Goal: Register for event/course

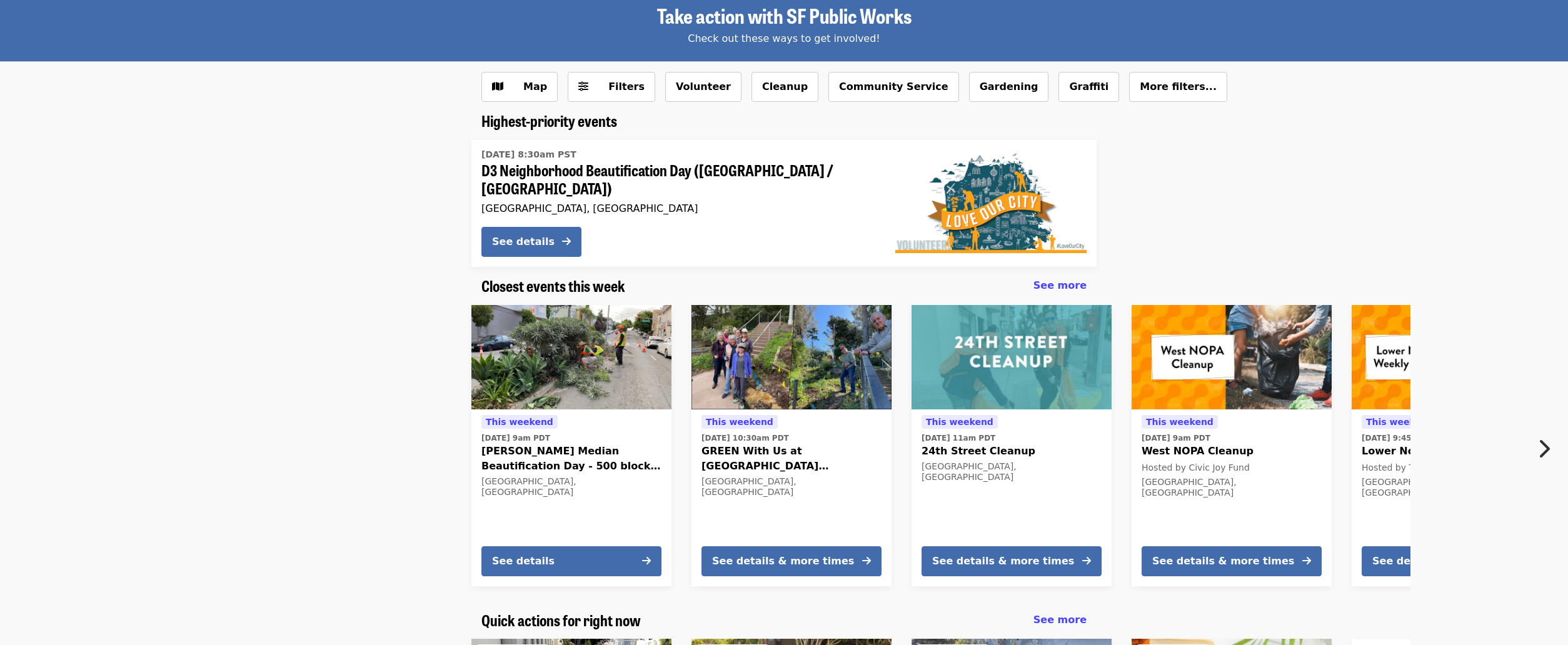
scroll to position [63, 0]
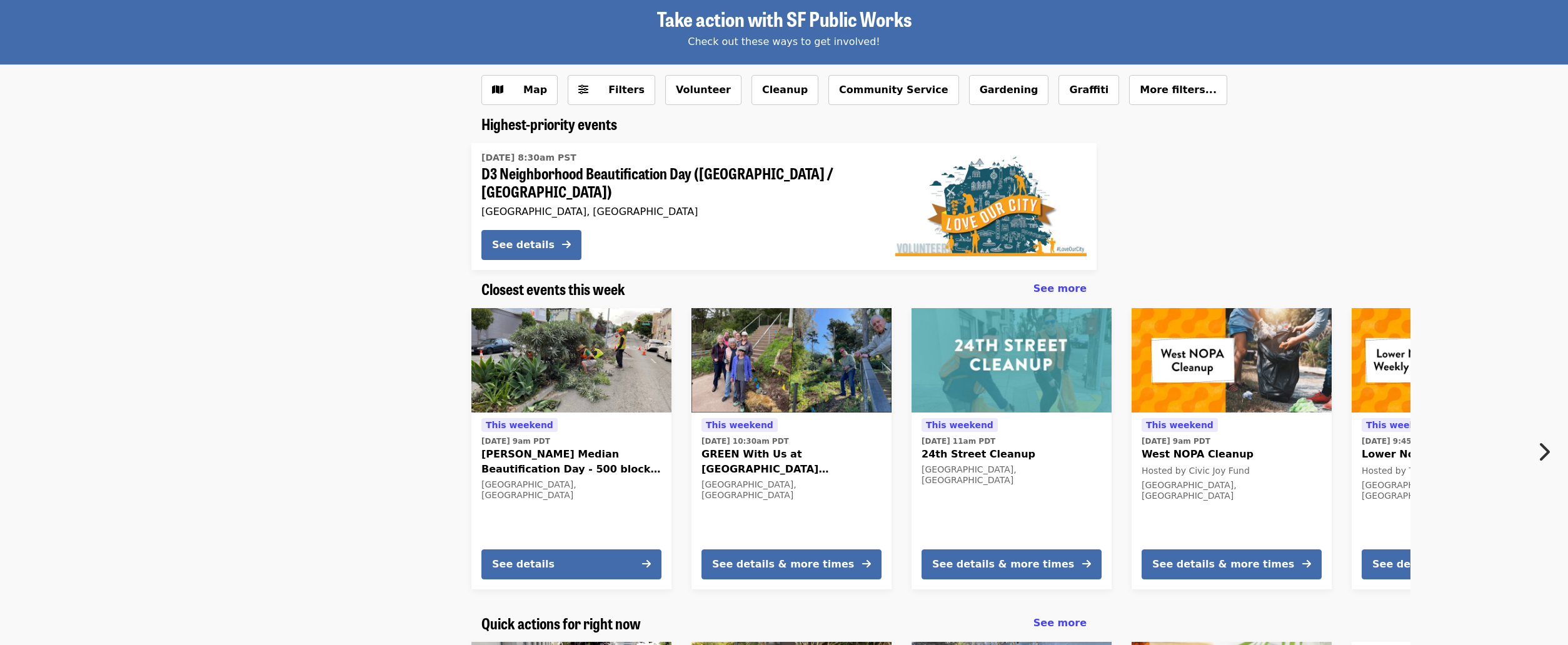
click at [1547, 446] on icon "chevron-right icon" at bounding box center [1543, 452] width 12 height 24
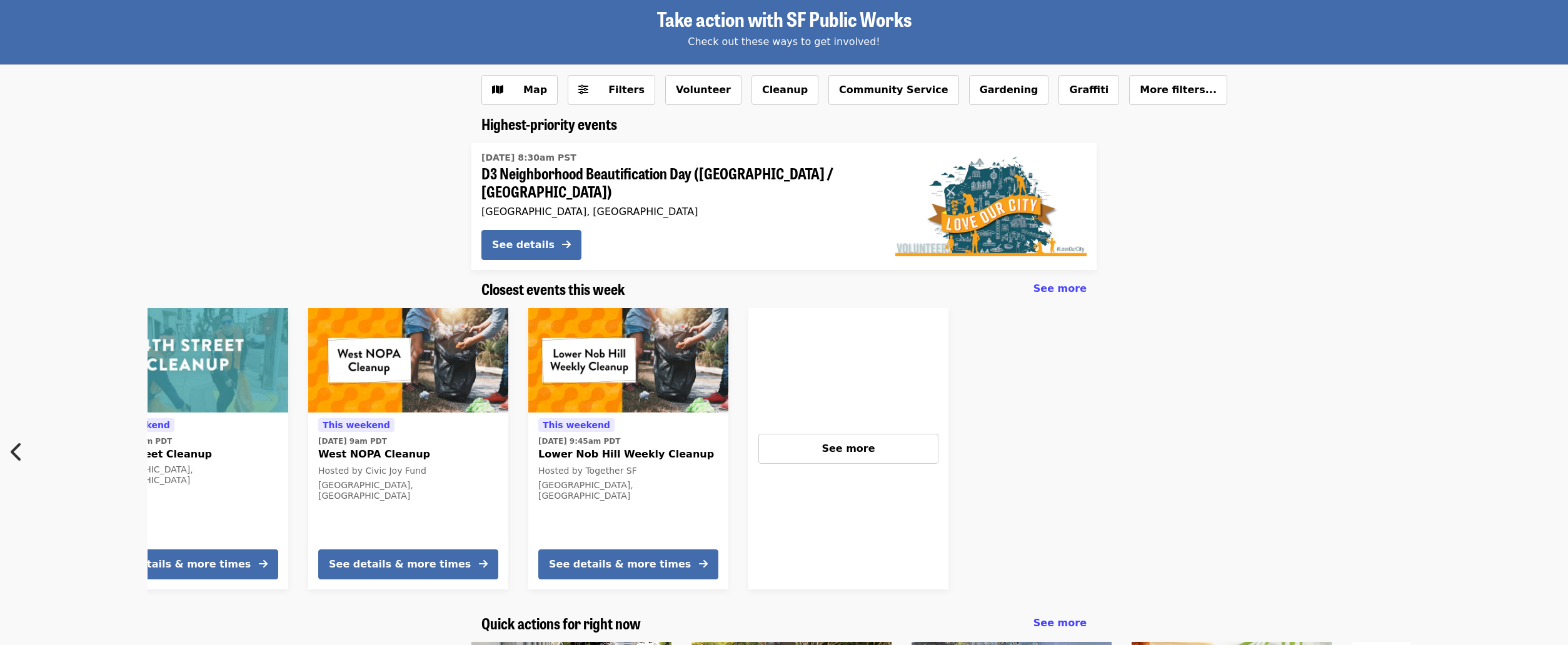
scroll to position [0, 843]
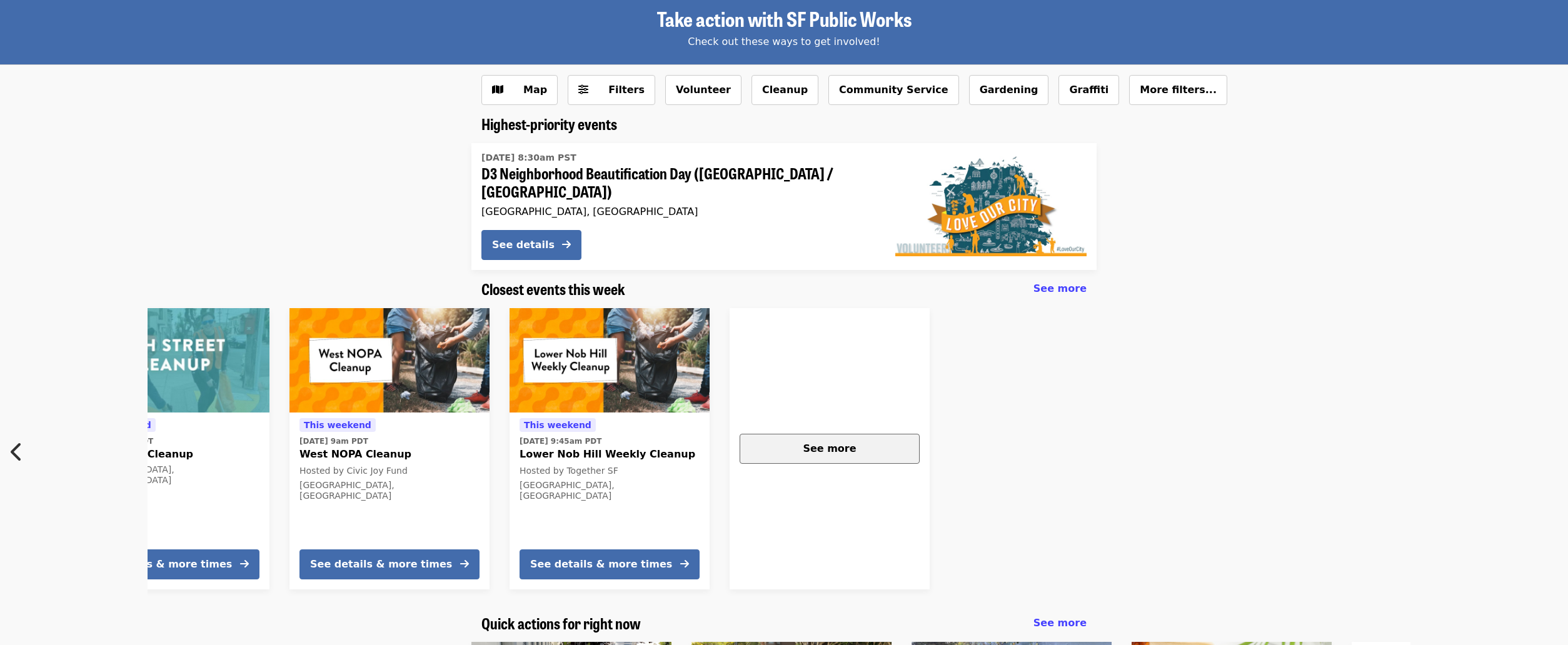
click at [838, 447] on span "See more" at bounding box center [829, 448] width 53 height 12
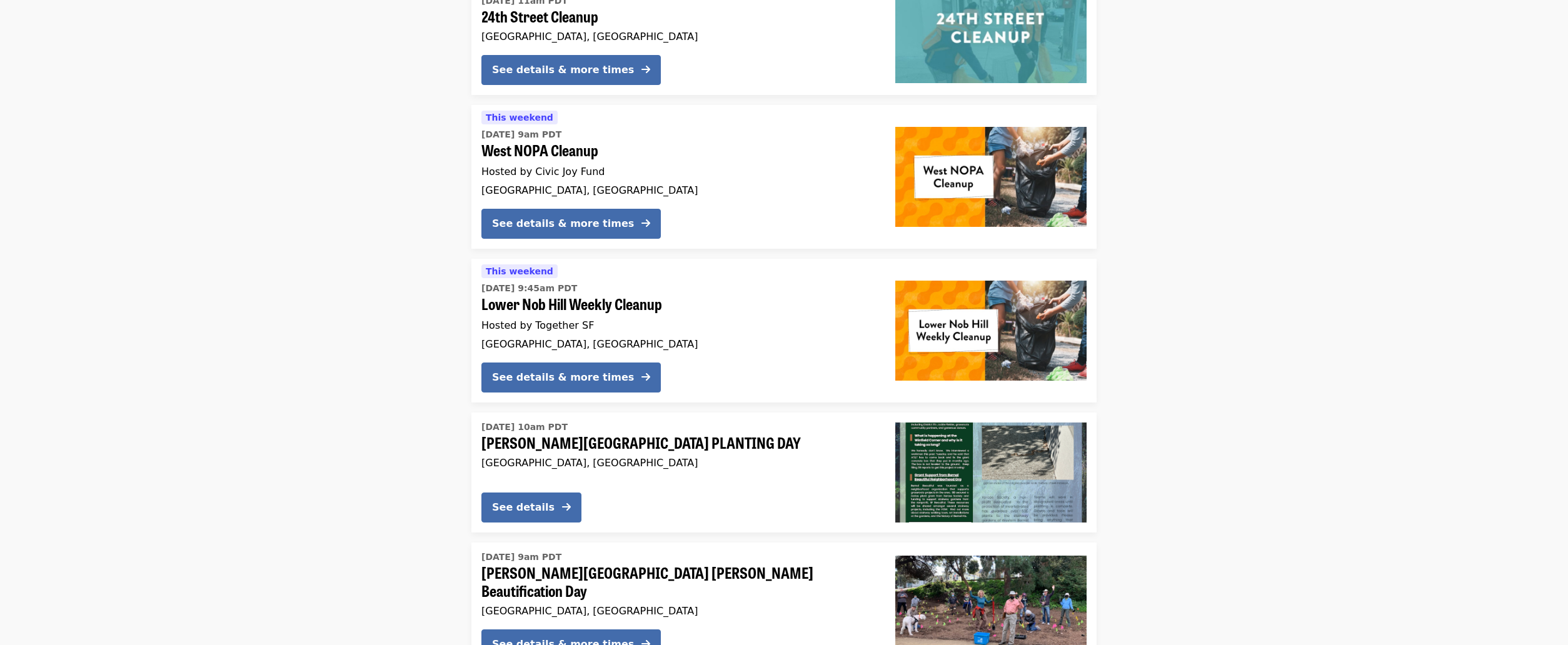
scroll to position [2179, 0]
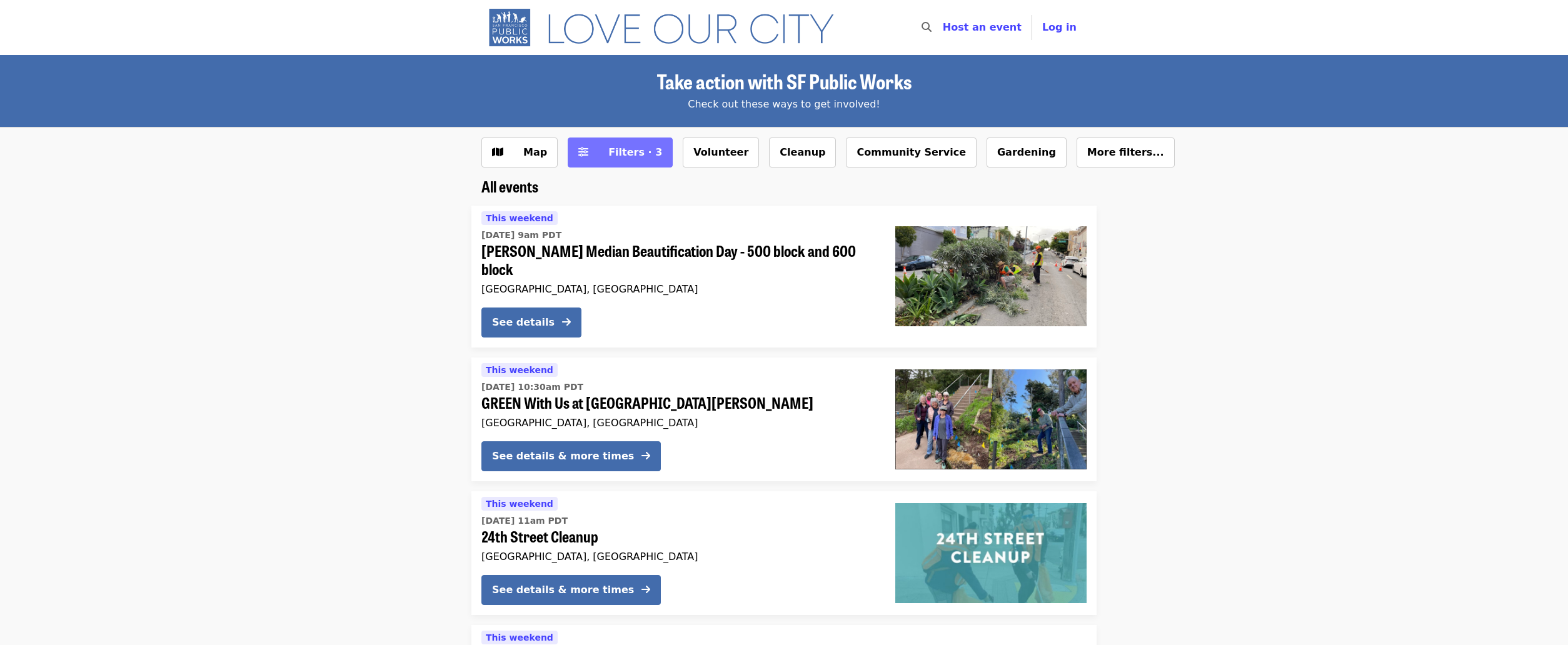
click at [615, 154] on span "Filters · 3" at bounding box center [635, 152] width 54 height 12
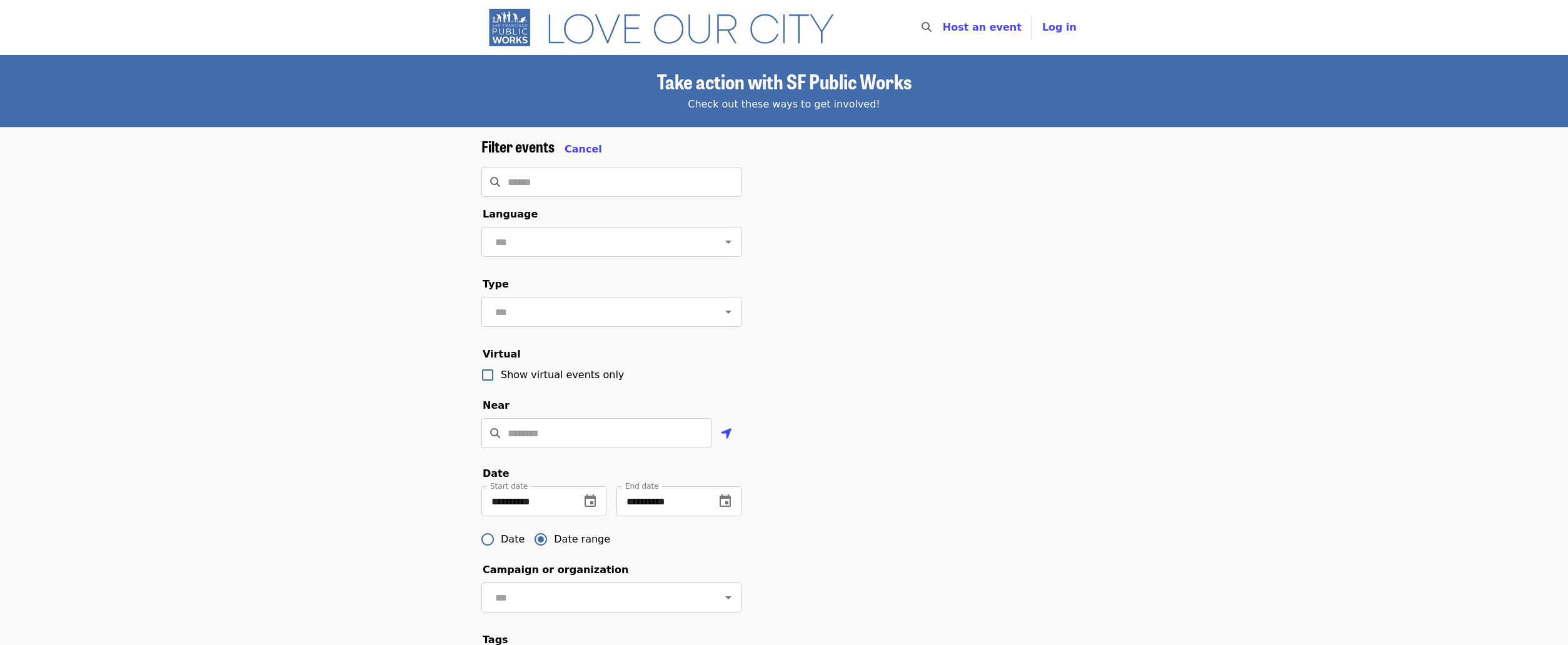
scroll to position [125, 0]
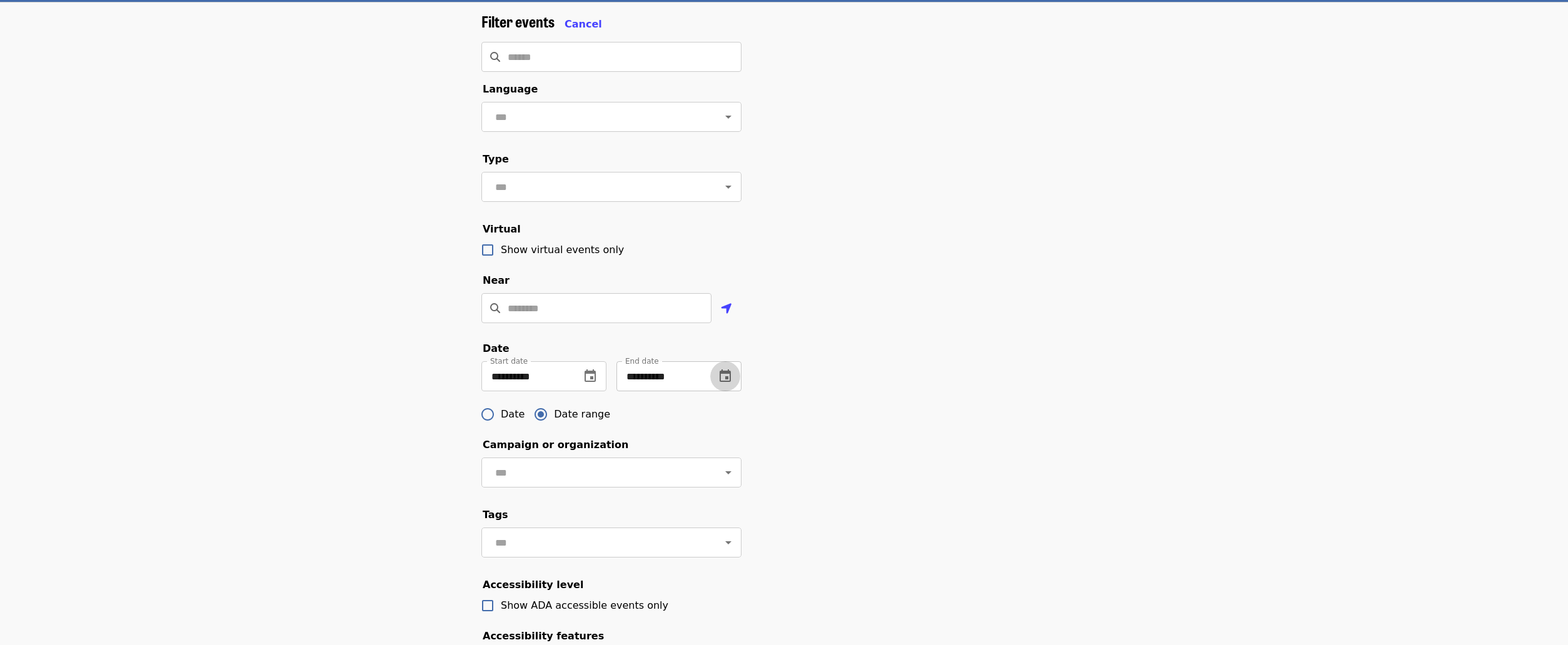
click at [718, 392] on button "change date" at bounding box center [725, 376] width 30 height 30
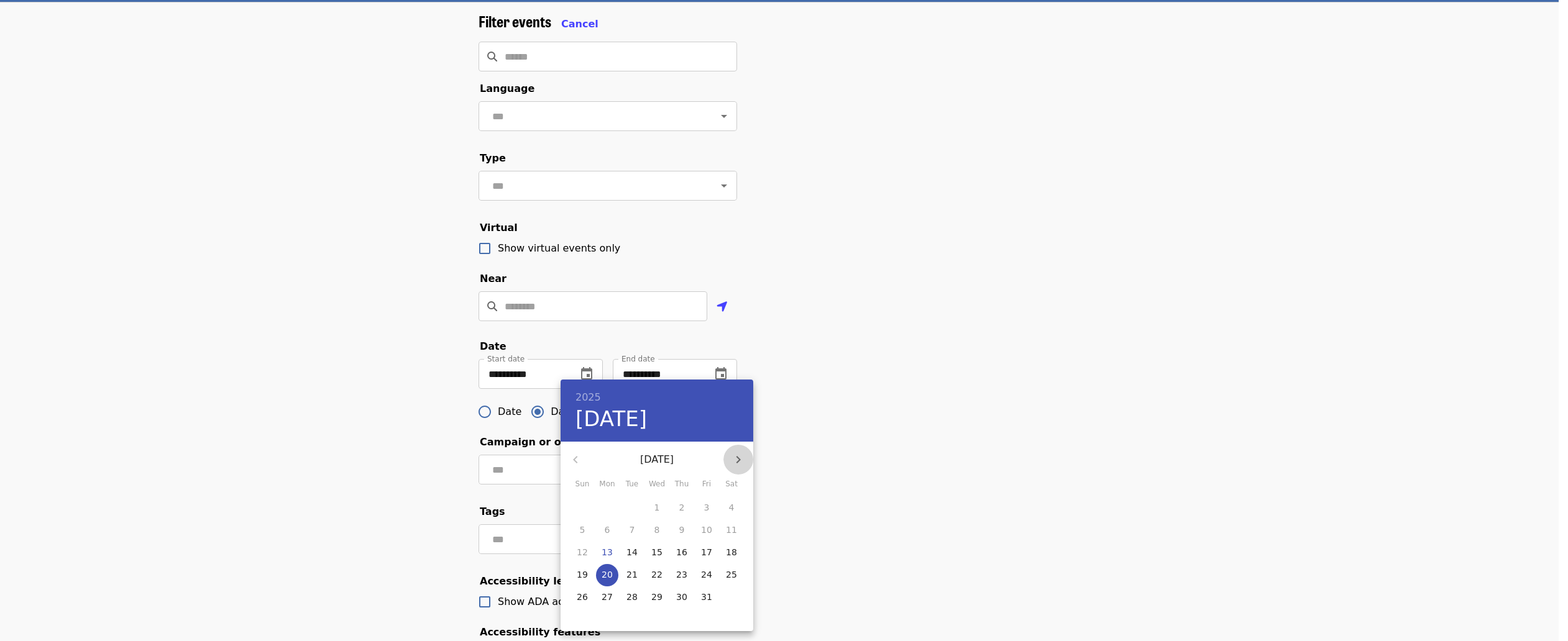
click at [736, 458] on icon "button" at bounding box center [738, 459] width 15 height 15
click at [707, 544] on button "19" at bounding box center [706, 553] width 22 height 22
type input "**********"
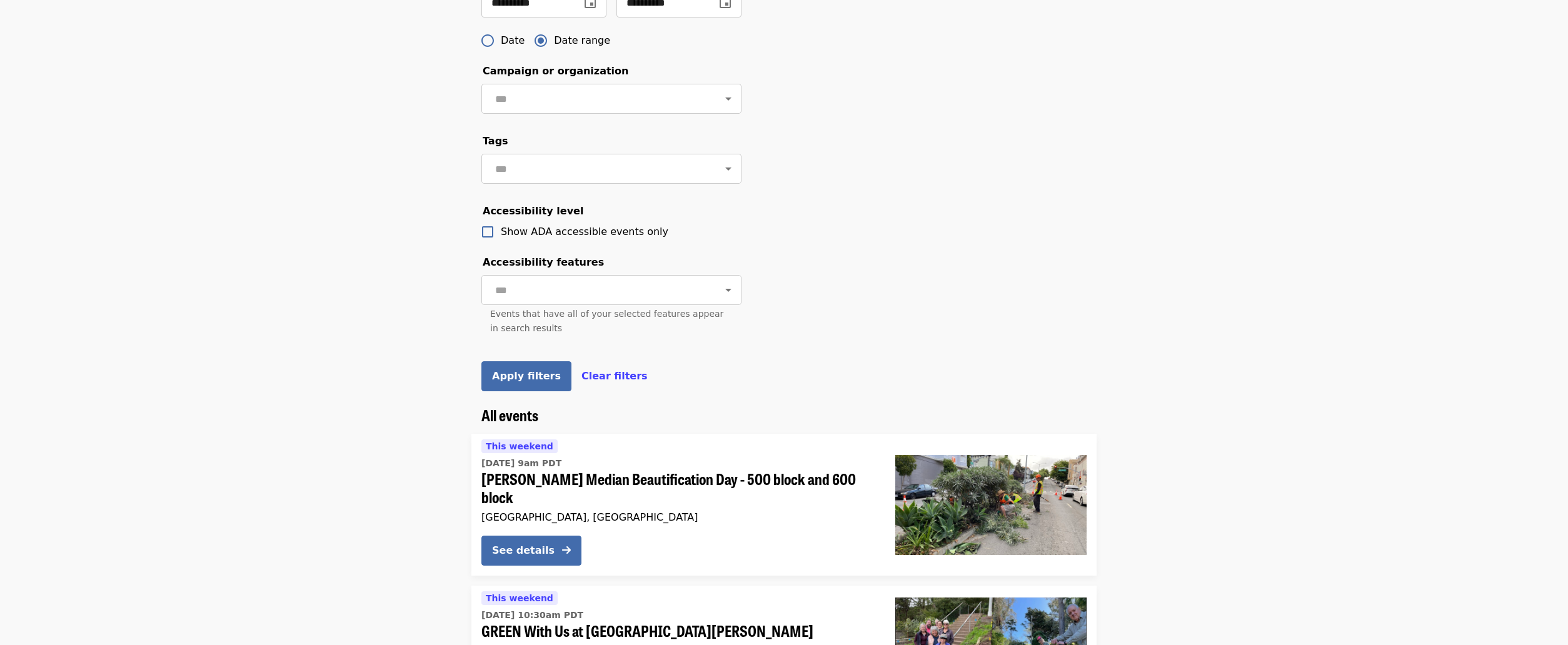
scroll to position [500, 0]
click at [513, 381] on span "Apply filters" at bounding box center [527, 375] width 69 height 12
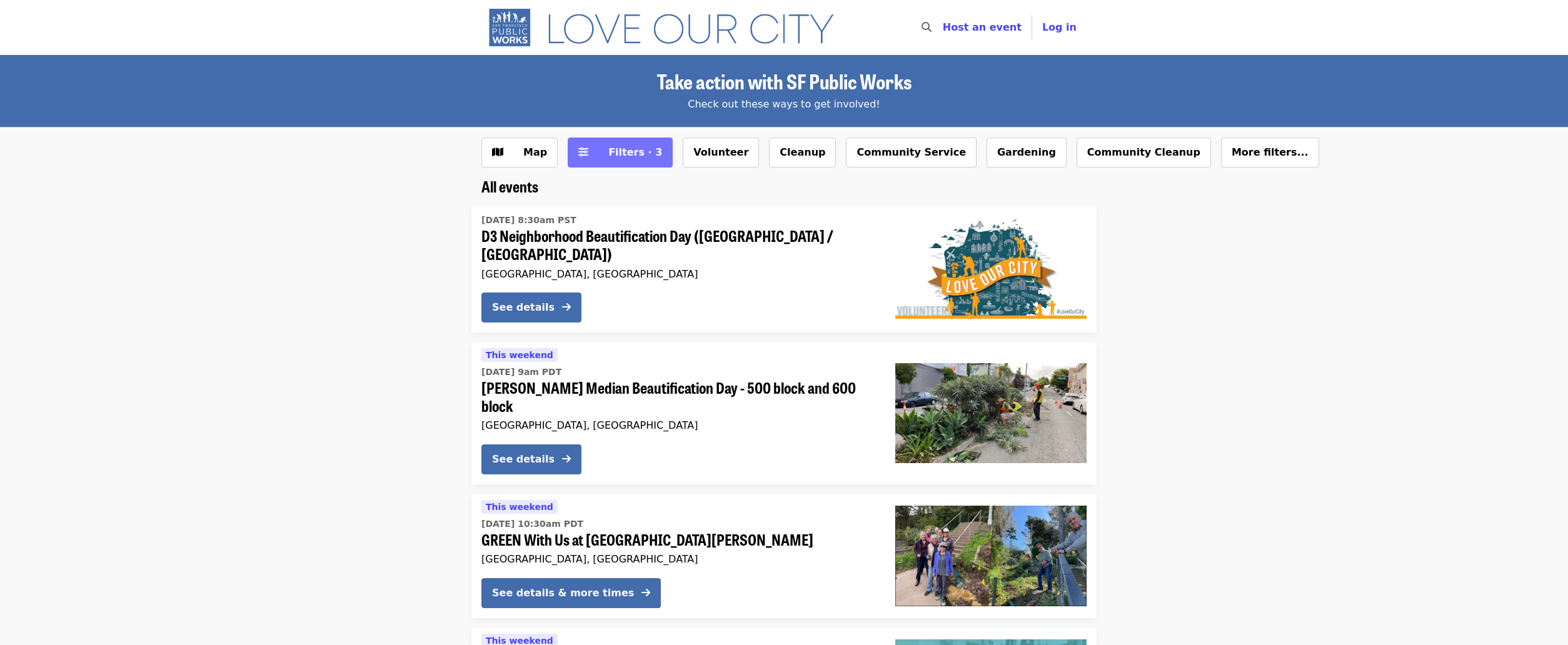
click at [647, 147] on button "Filters · 3" at bounding box center [620, 152] width 105 height 30
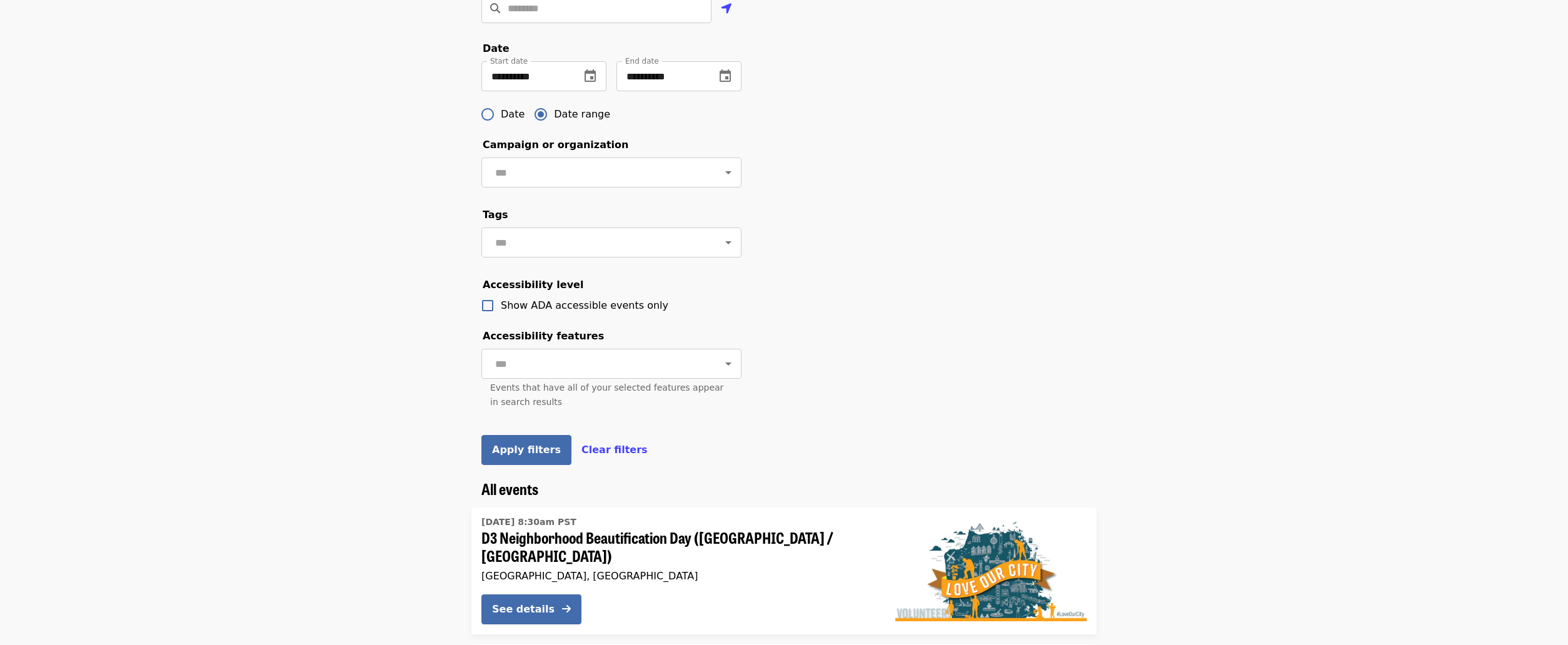
scroll to position [437, 0]
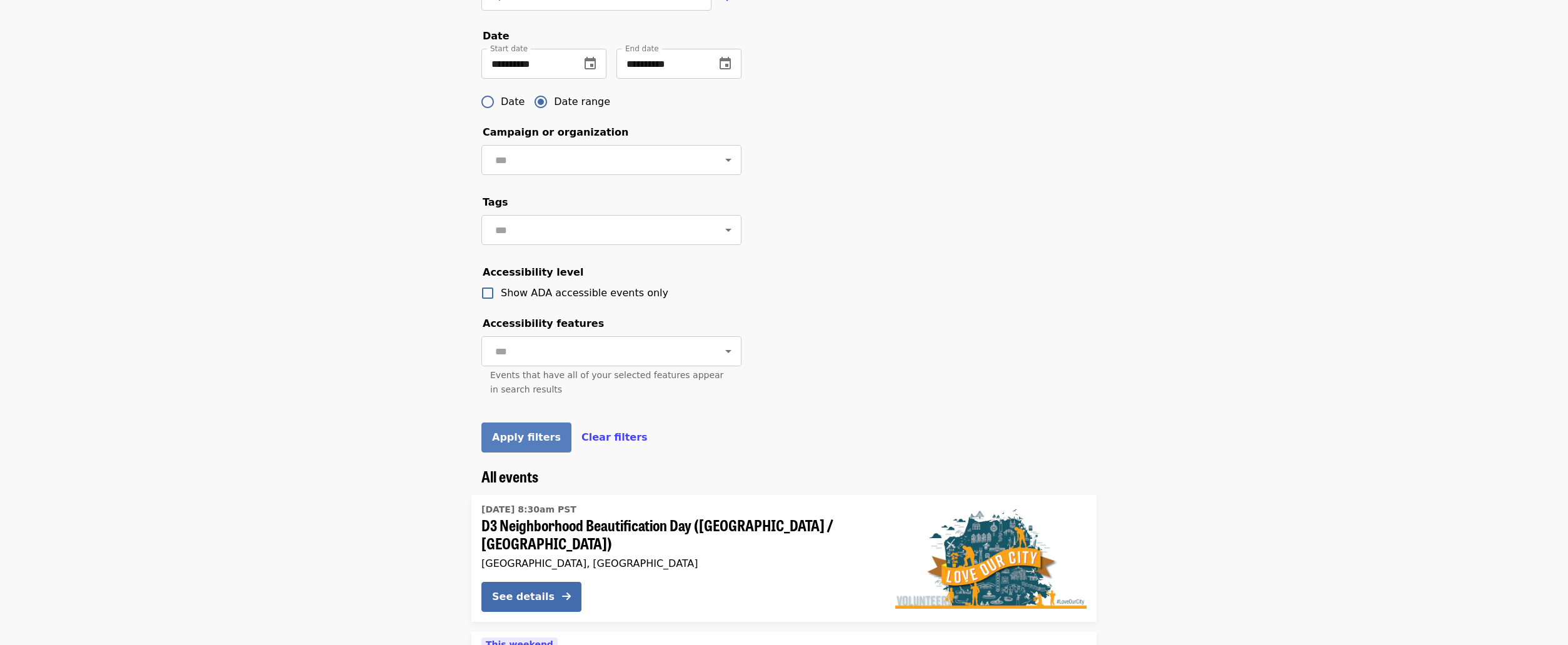
click at [519, 443] on span "Apply filters" at bounding box center [527, 437] width 69 height 12
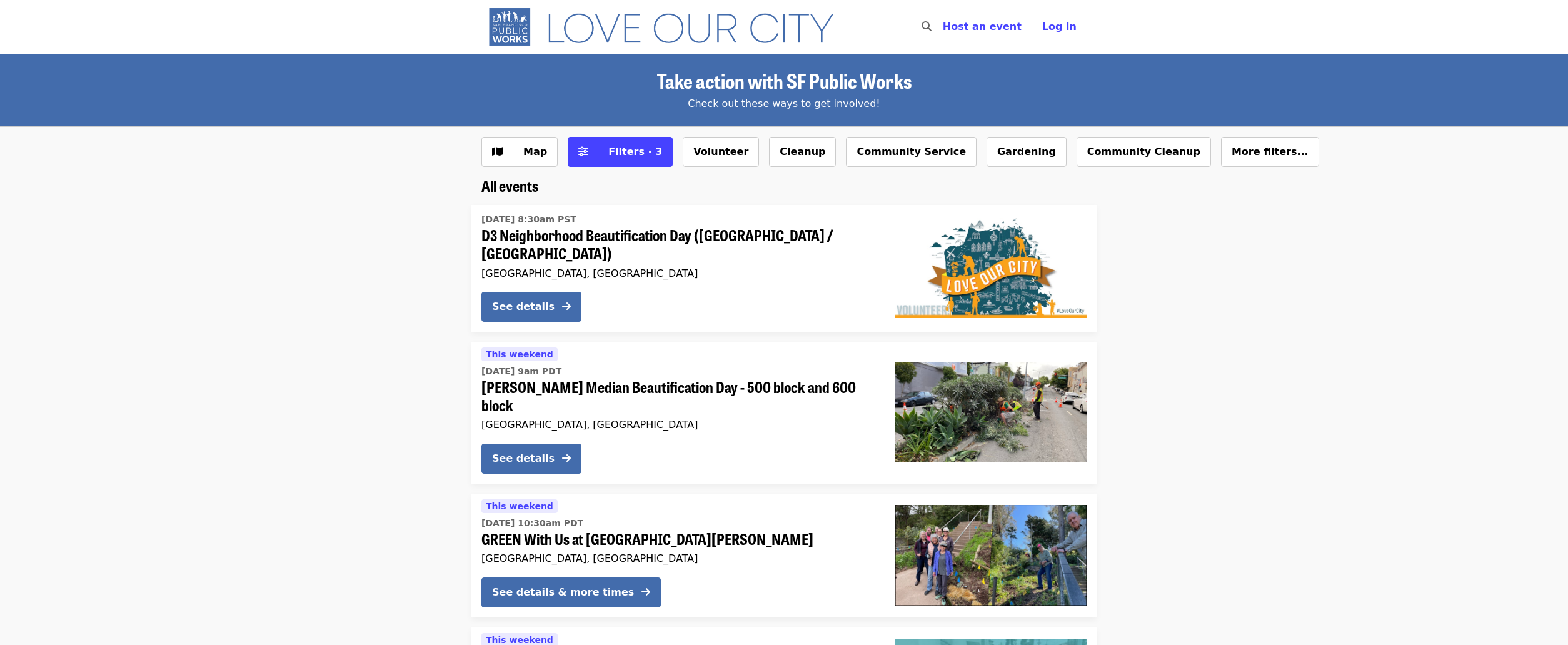
scroll to position [0, 0]
click at [599, 137] on button "Filters · 3" at bounding box center [620, 152] width 105 height 30
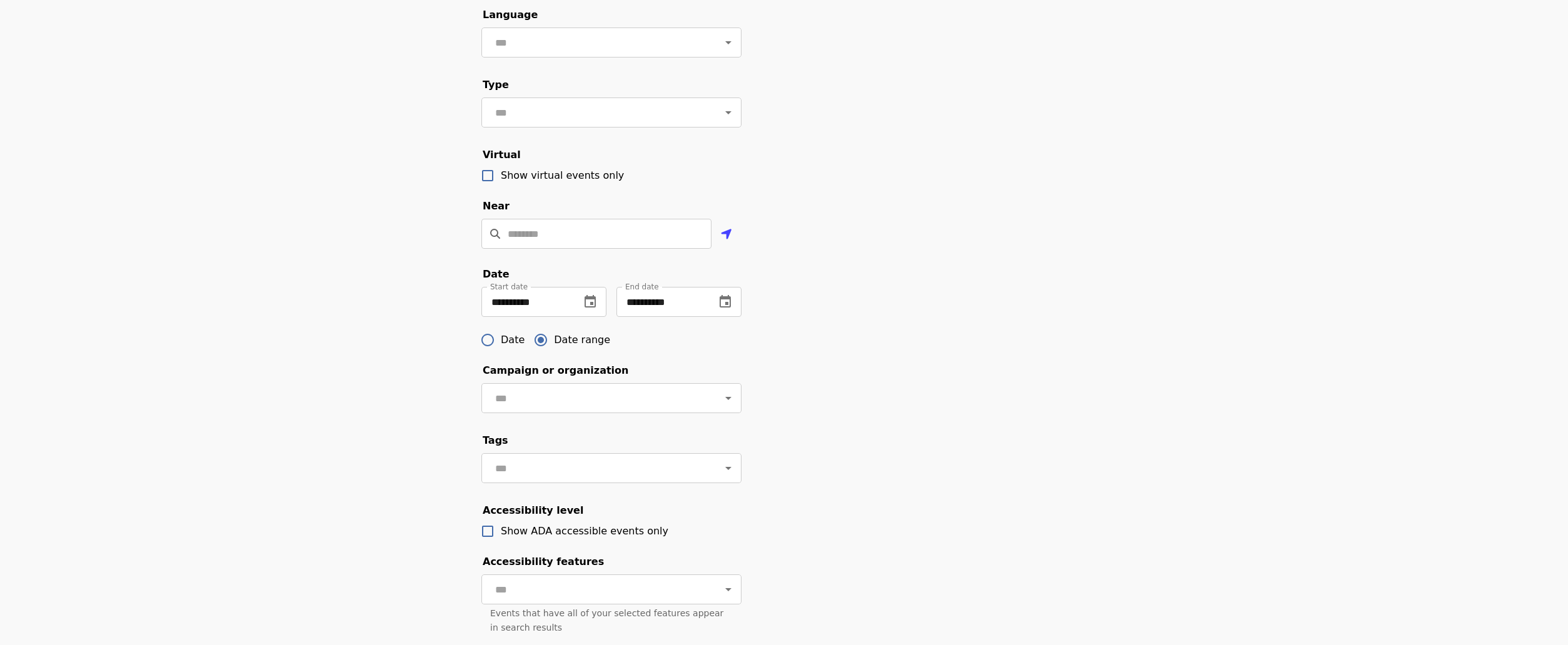
scroll to position [375, 0]
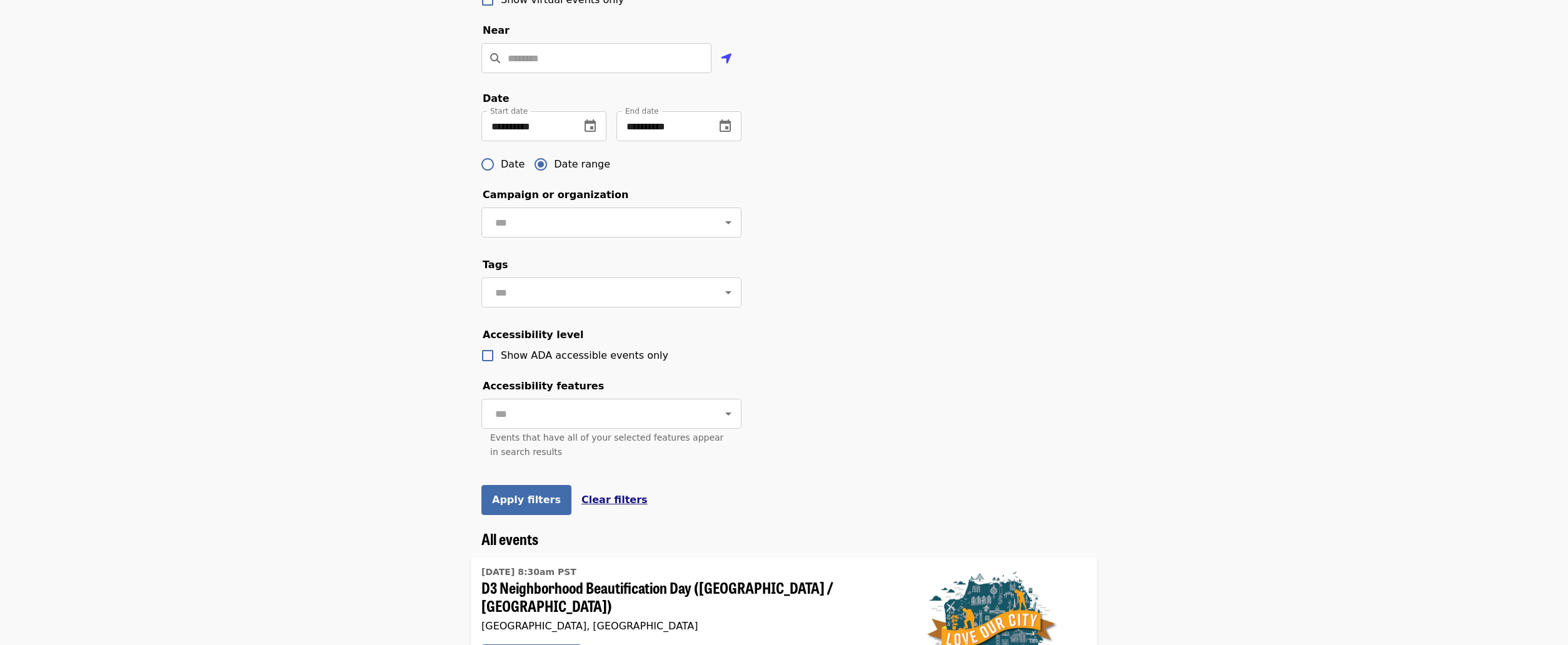
click at [591, 506] on span "Clear filters" at bounding box center [614, 499] width 66 height 12
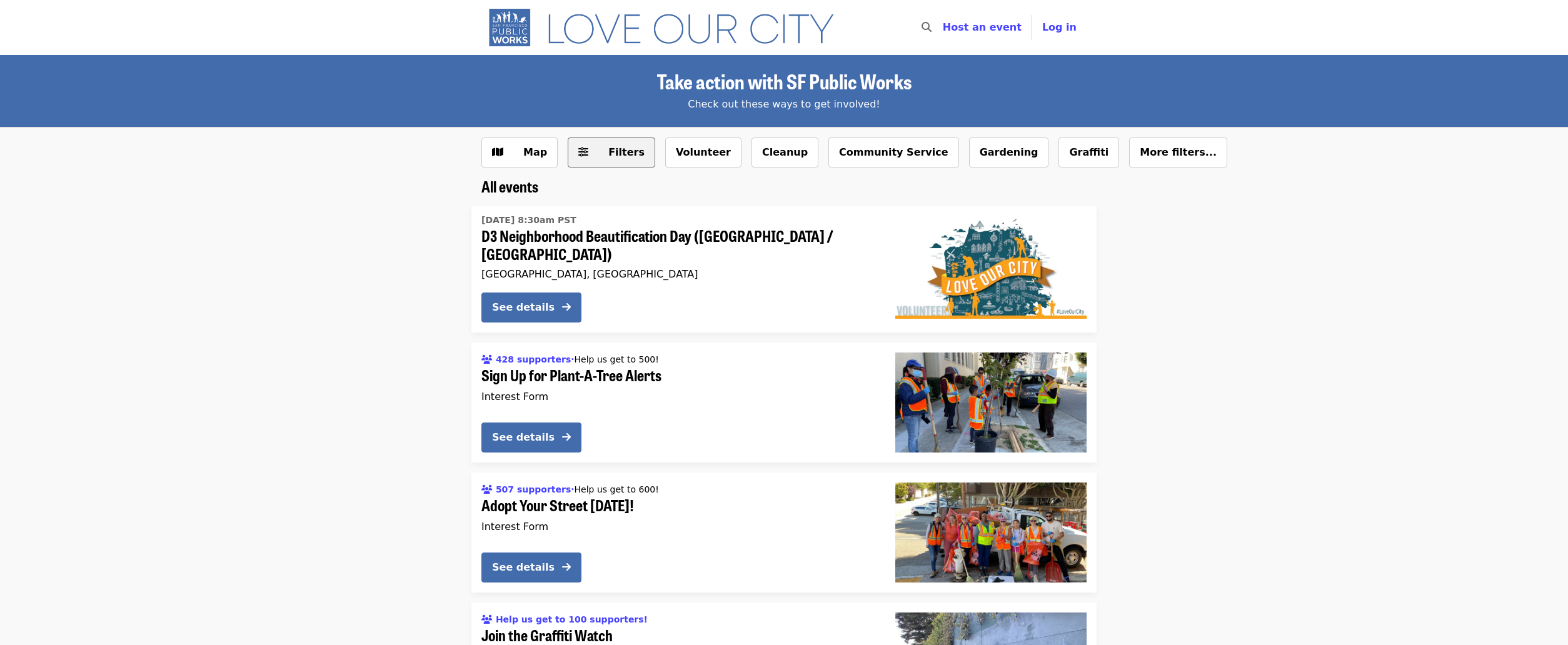
click at [619, 153] on span "Filters" at bounding box center [627, 152] width 36 height 12
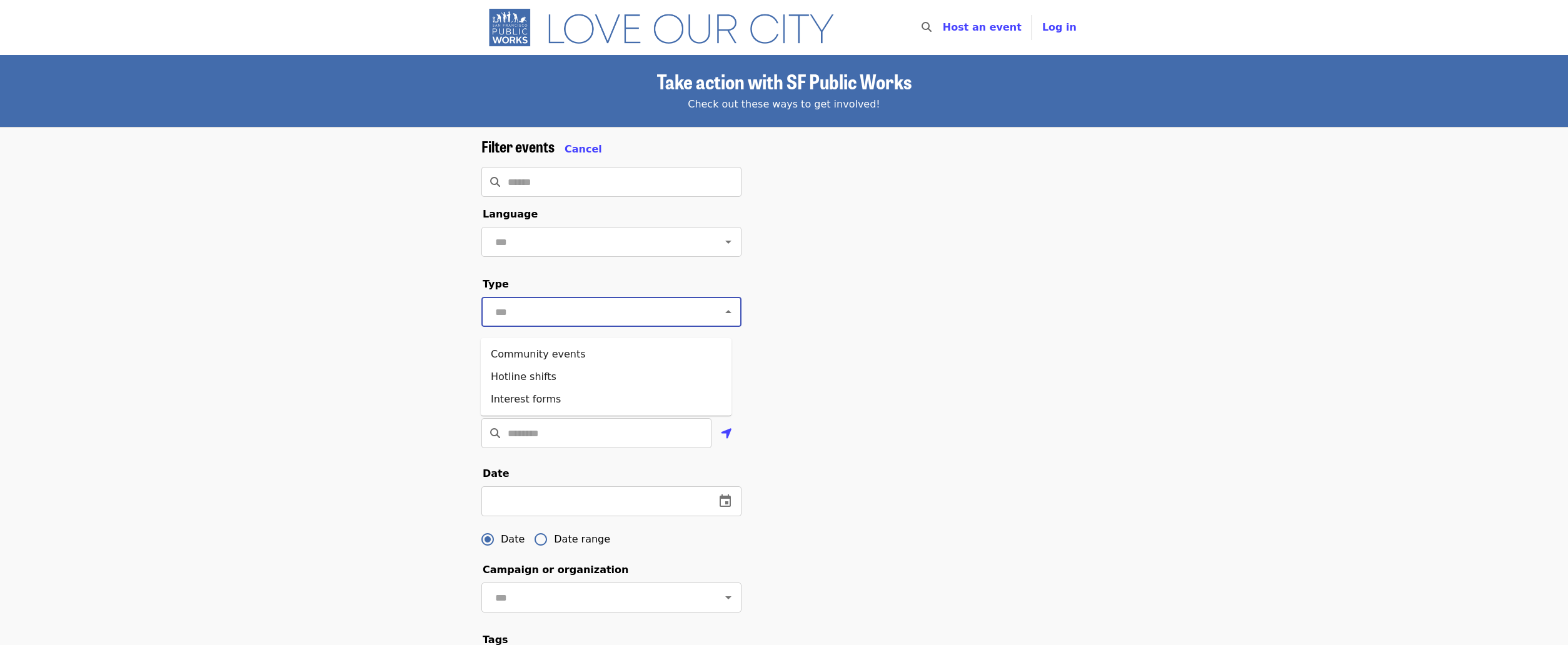
click at [556, 312] on input "text" at bounding box center [596, 312] width 210 height 24
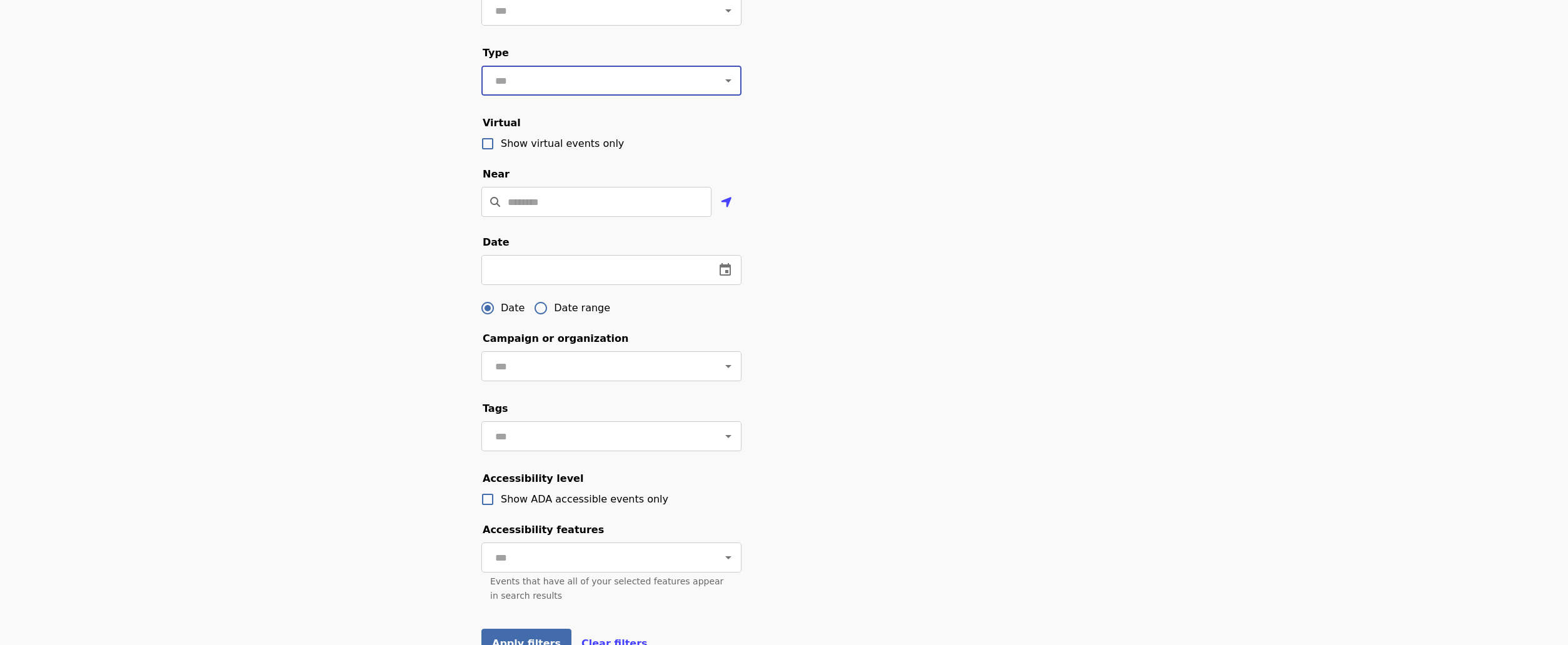
scroll to position [250, 0]
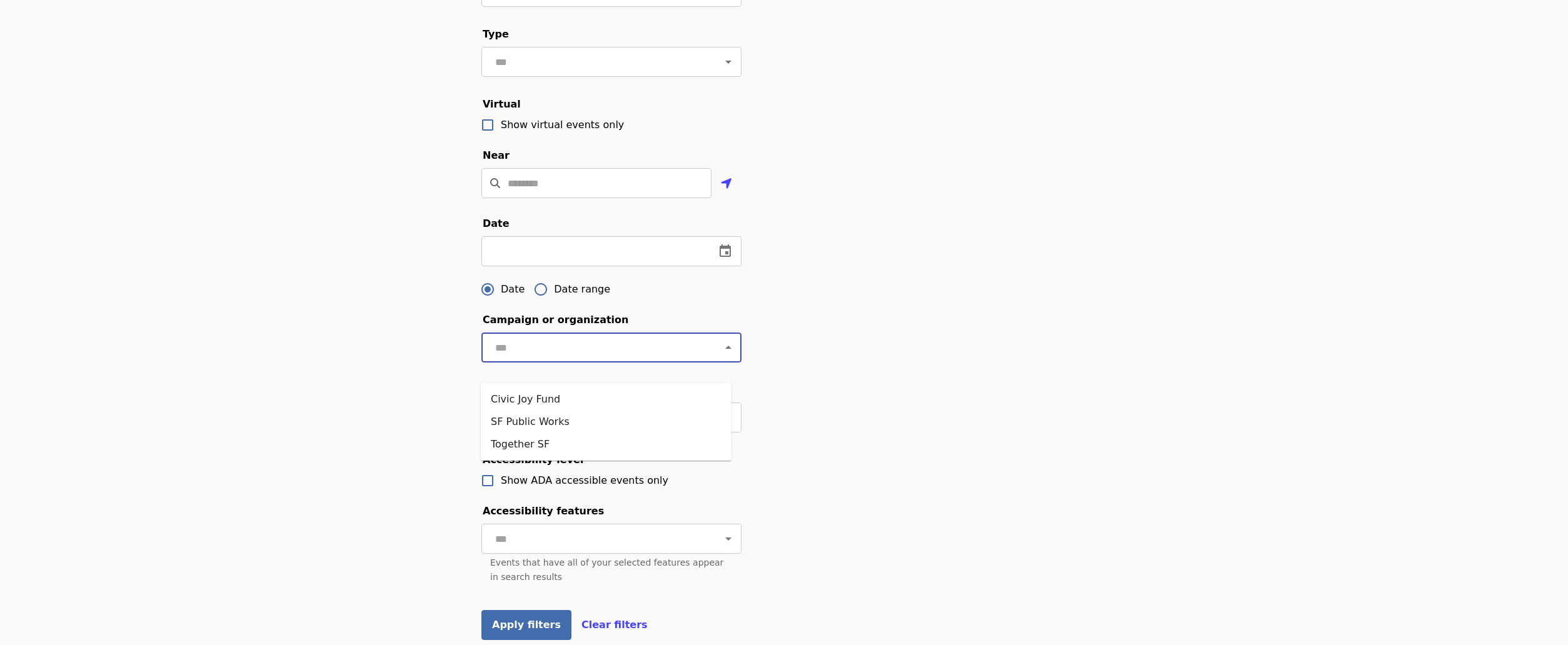
click at [511, 359] on input "text" at bounding box center [596, 347] width 210 height 24
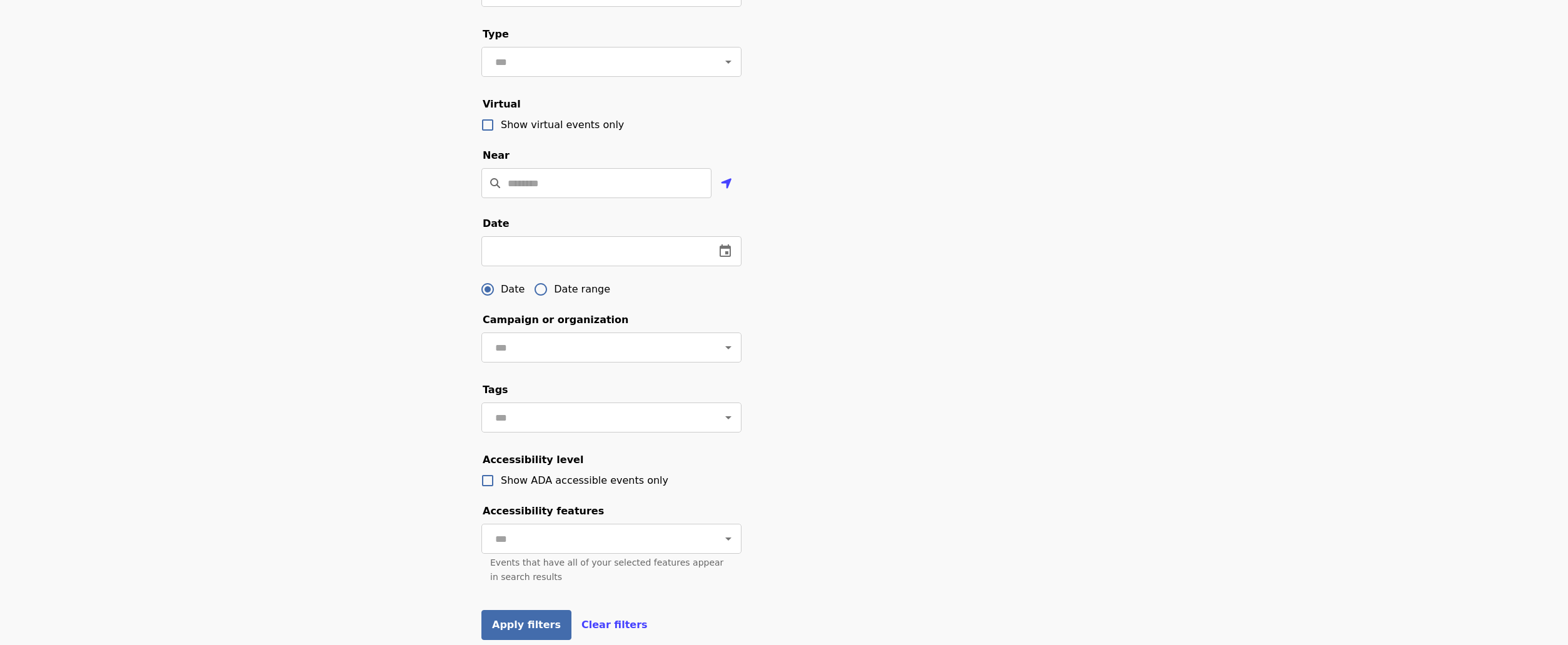
click at [426, 352] on div "Filter events Cancel ​ Language ​ Type ​ Virtual Show virtual events only Near …" at bounding box center [784, 266] width 1568 height 777
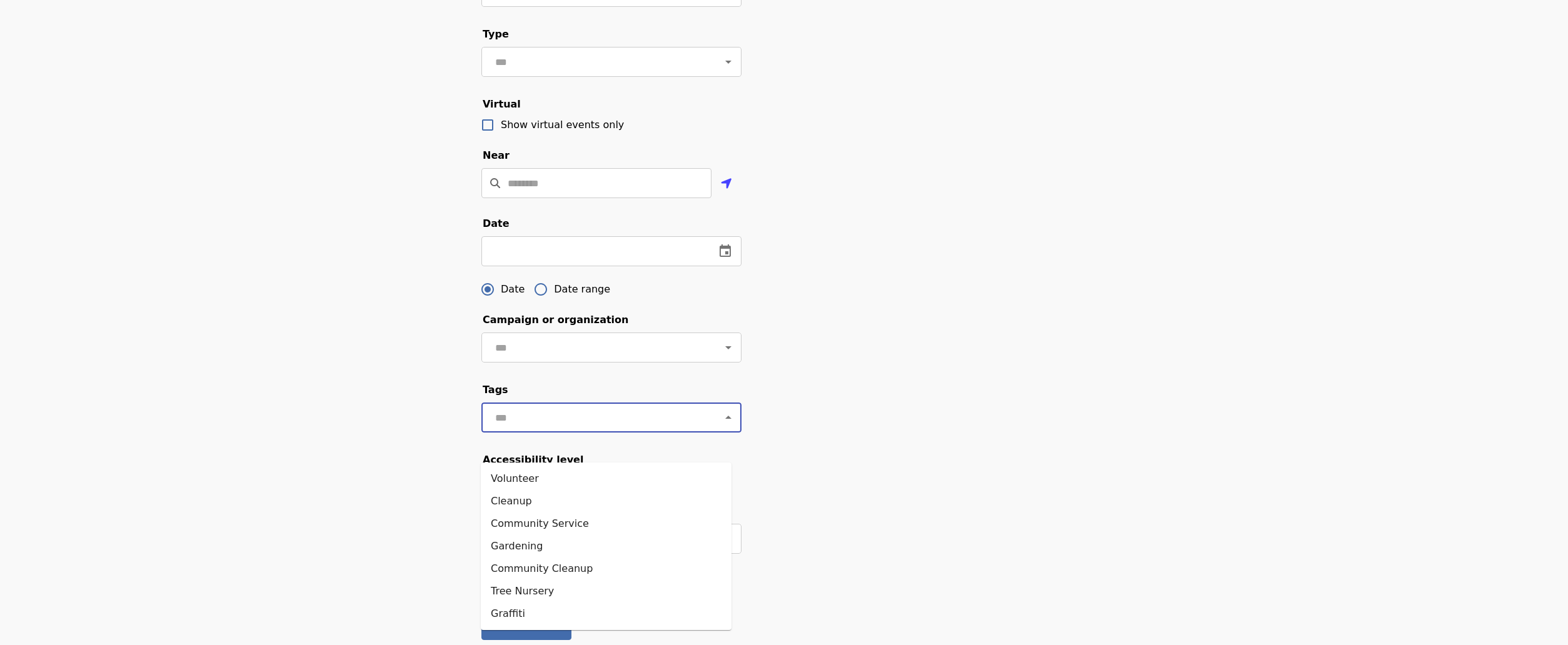
click at [561, 430] on input "text" at bounding box center [596, 417] width 210 height 24
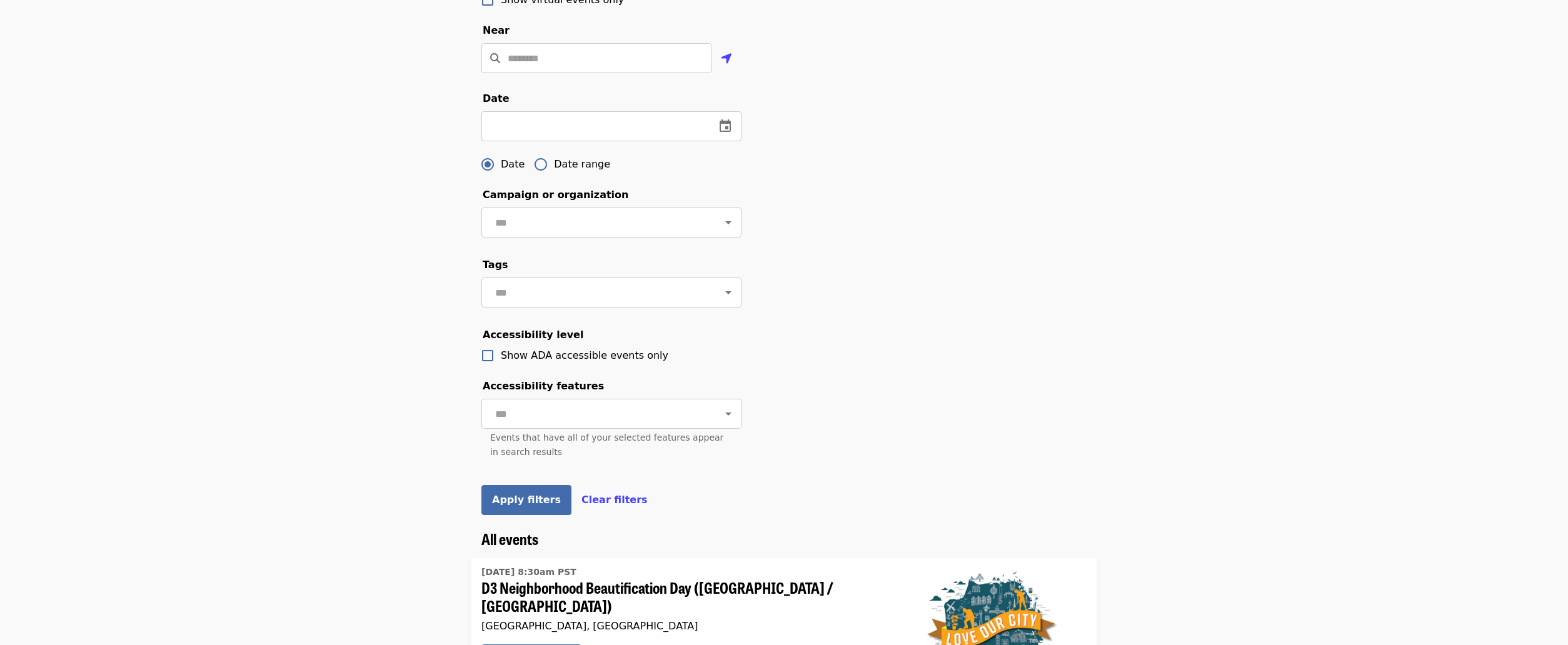
click at [407, 361] on div "Filter events Cancel ​ Language ​ Type ​ Virtual Show virtual events only Near …" at bounding box center [784, 141] width 1568 height 777
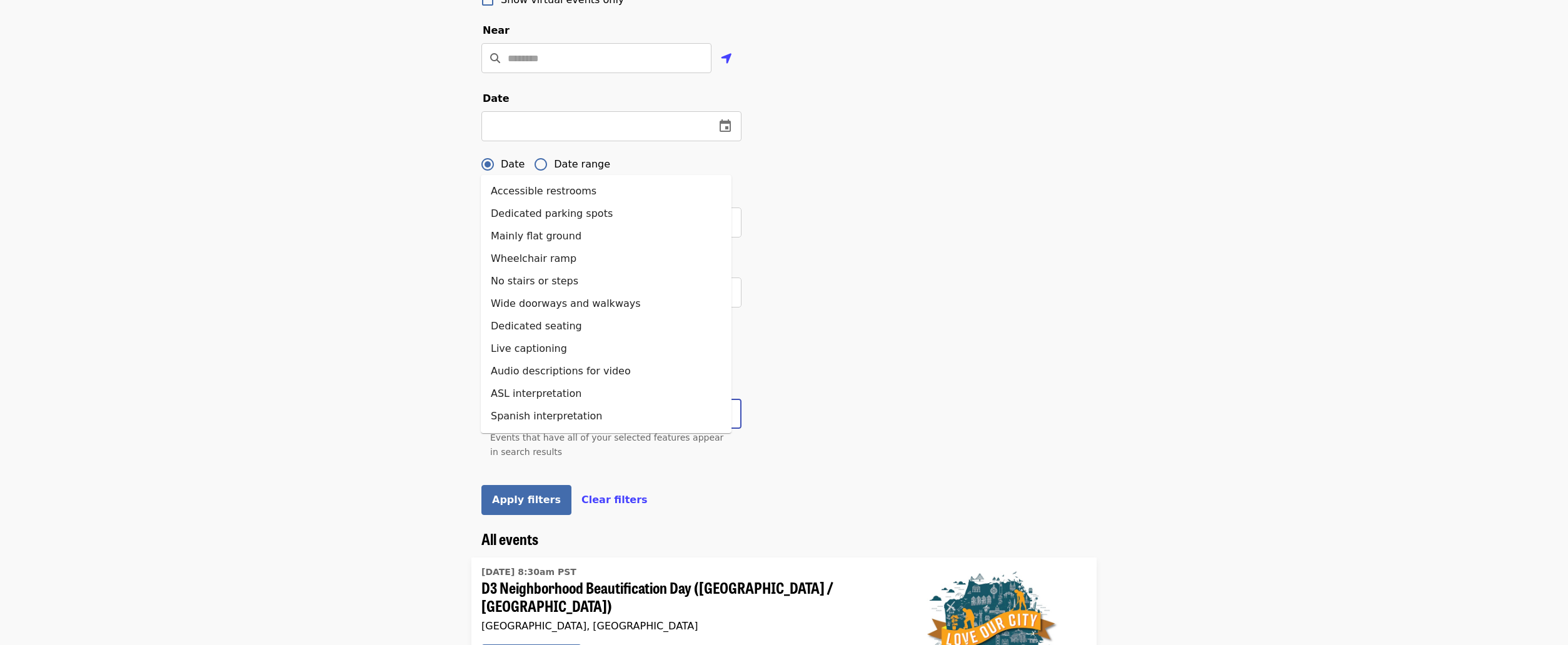
click at [503, 426] on input "text" at bounding box center [596, 413] width 210 height 24
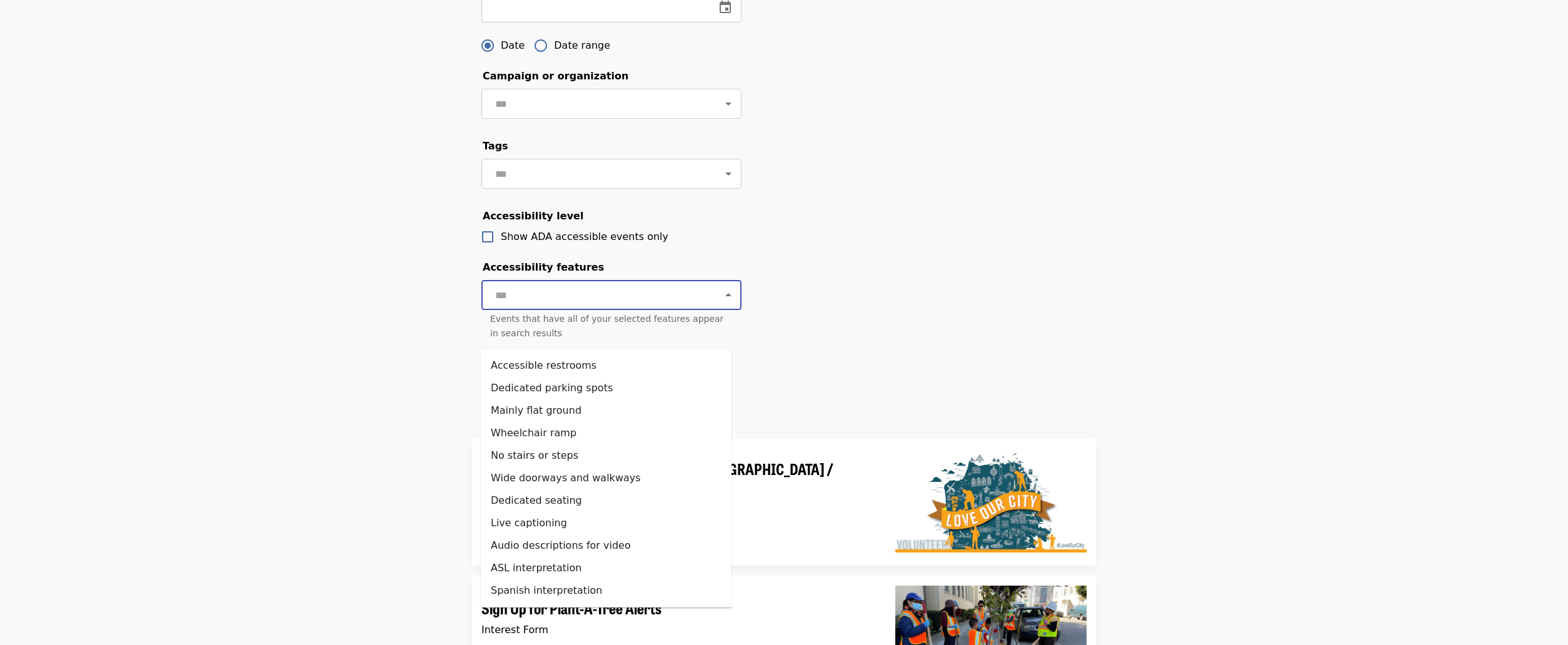
scroll to position [500, 0]
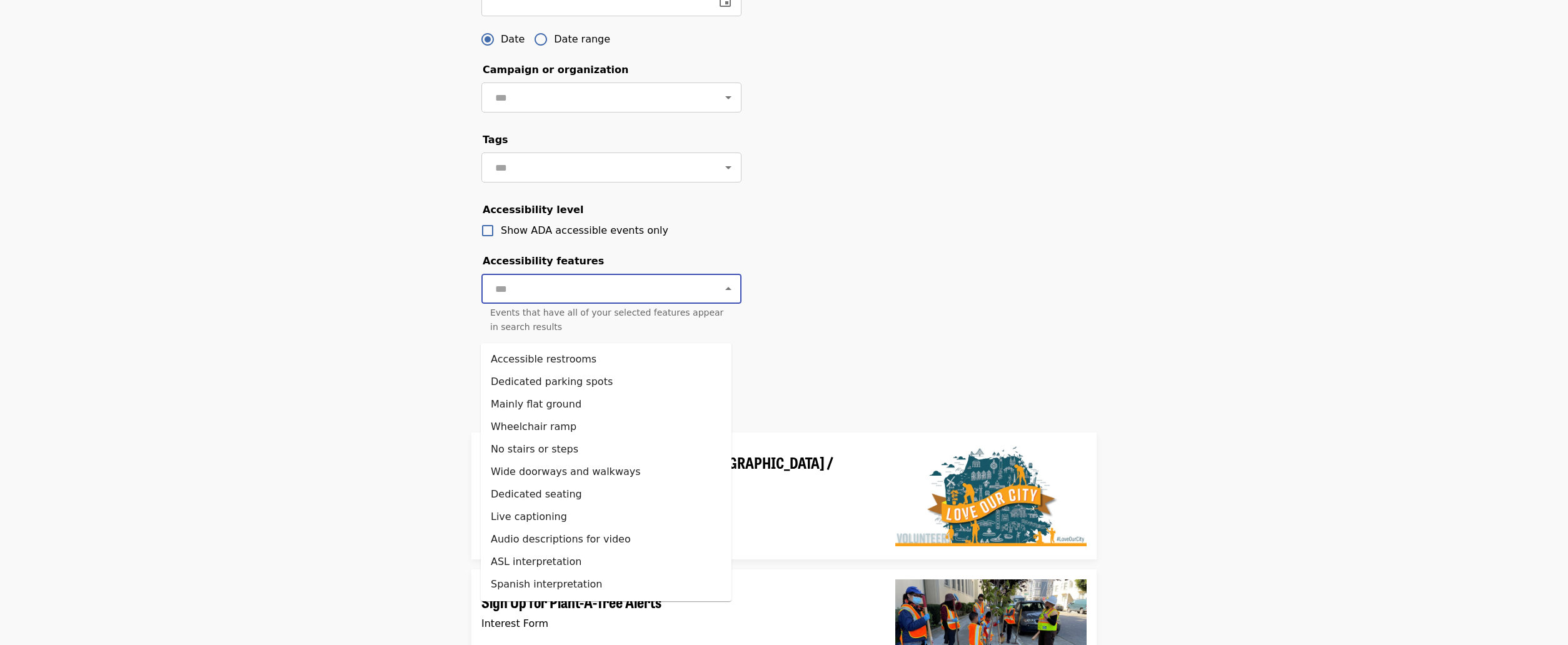
click at [347, 292] on div "Filter events Cancel ​ Language ​ Type ​ Virtual Show virtual events only Near …" at bounding box center [784, 16] width 1568 height 777
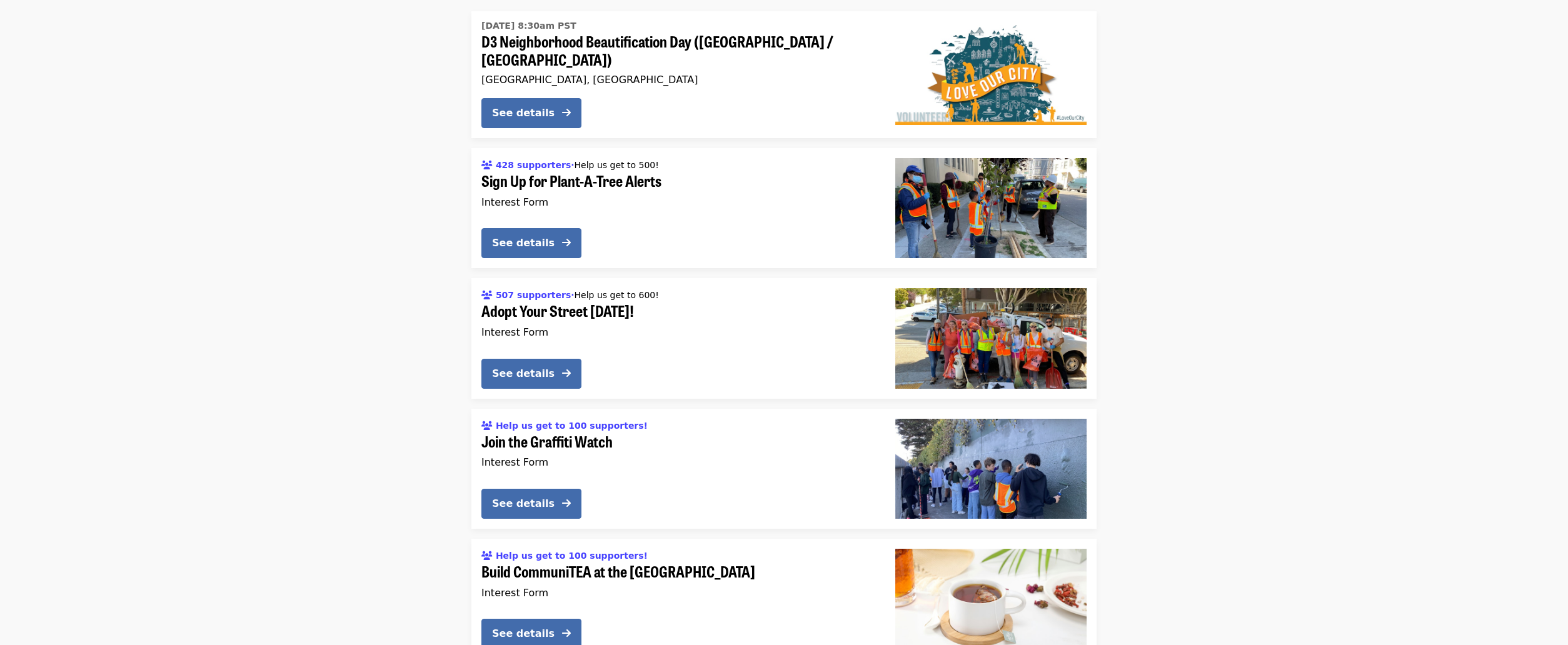
scroll to position [937, 0]
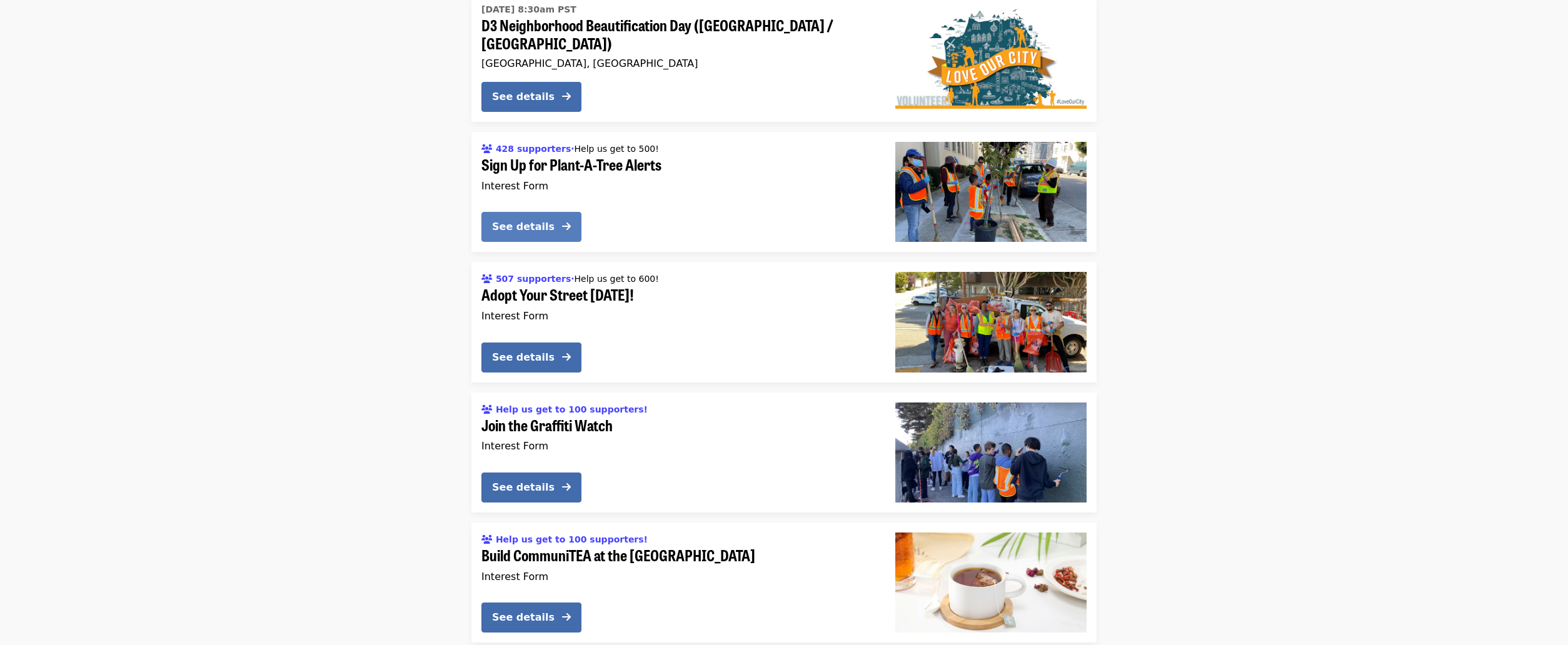
click at [534, 234] on div "See details" at bounding box center [523, 226] width 63 height 15
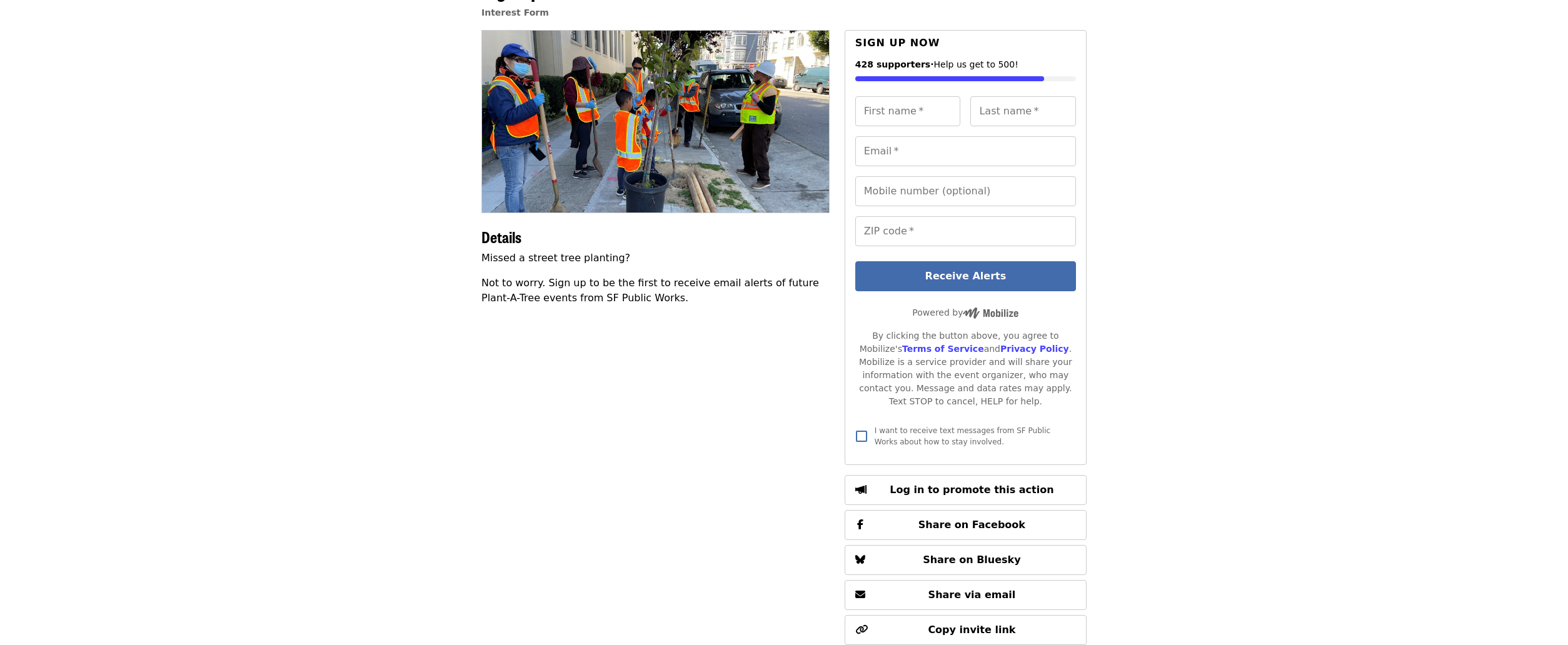
scroll to position [53, 0]
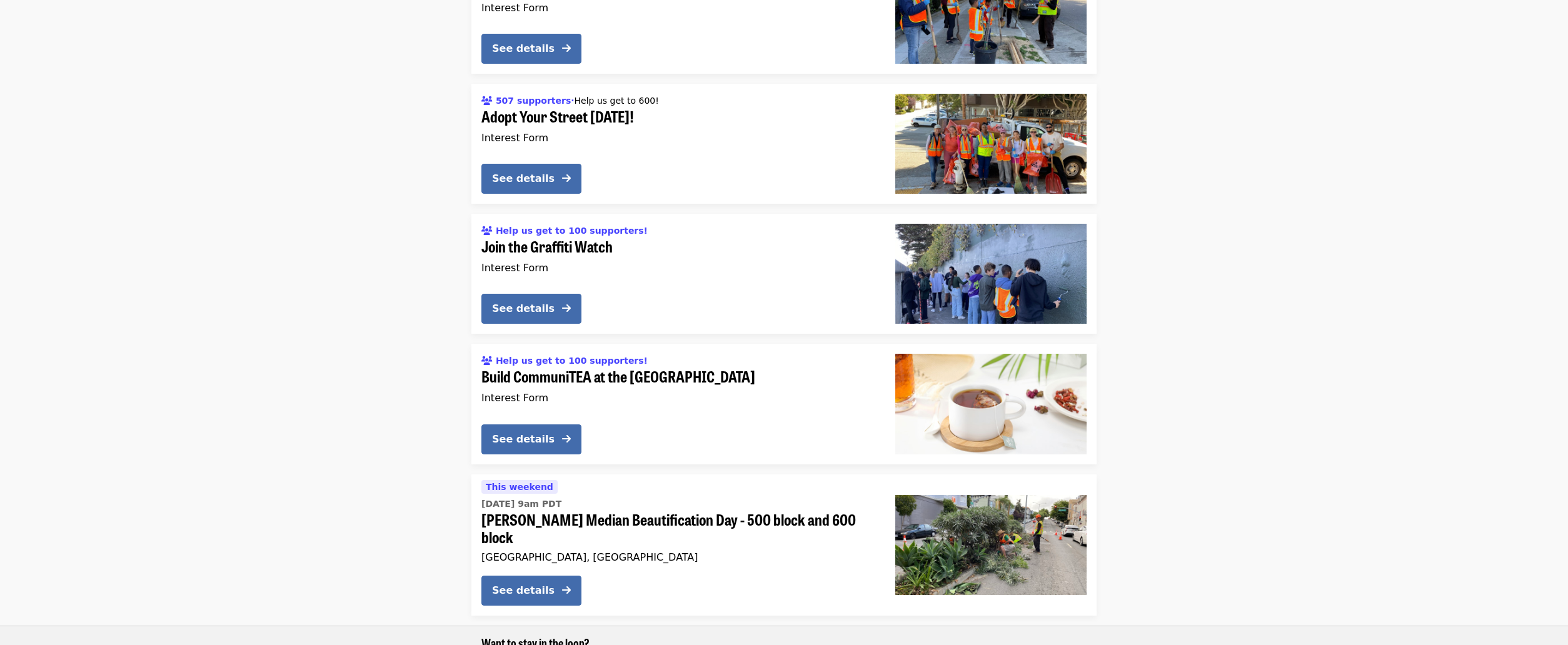
scroll to position [418, 0]
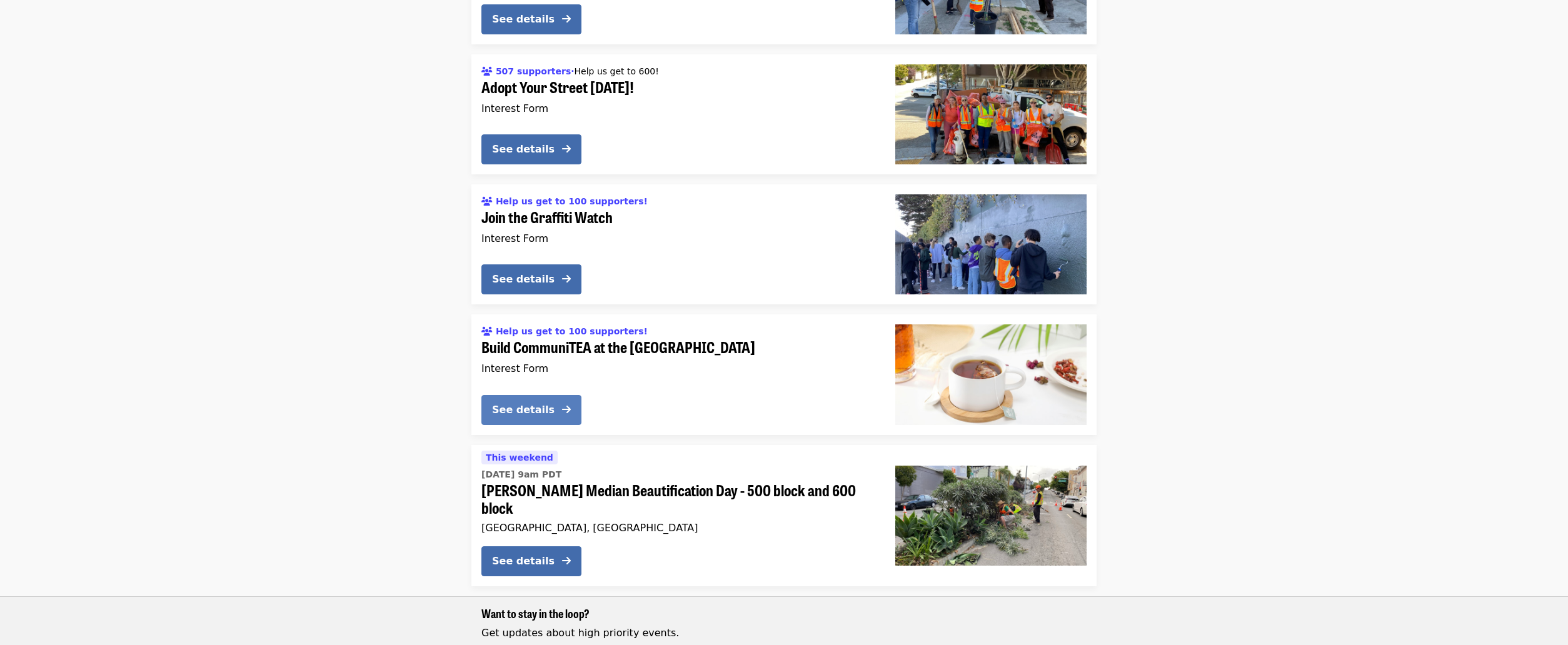
click at [534, 404] on div "See details" at bounding box center [523, 410] width 63 height 15
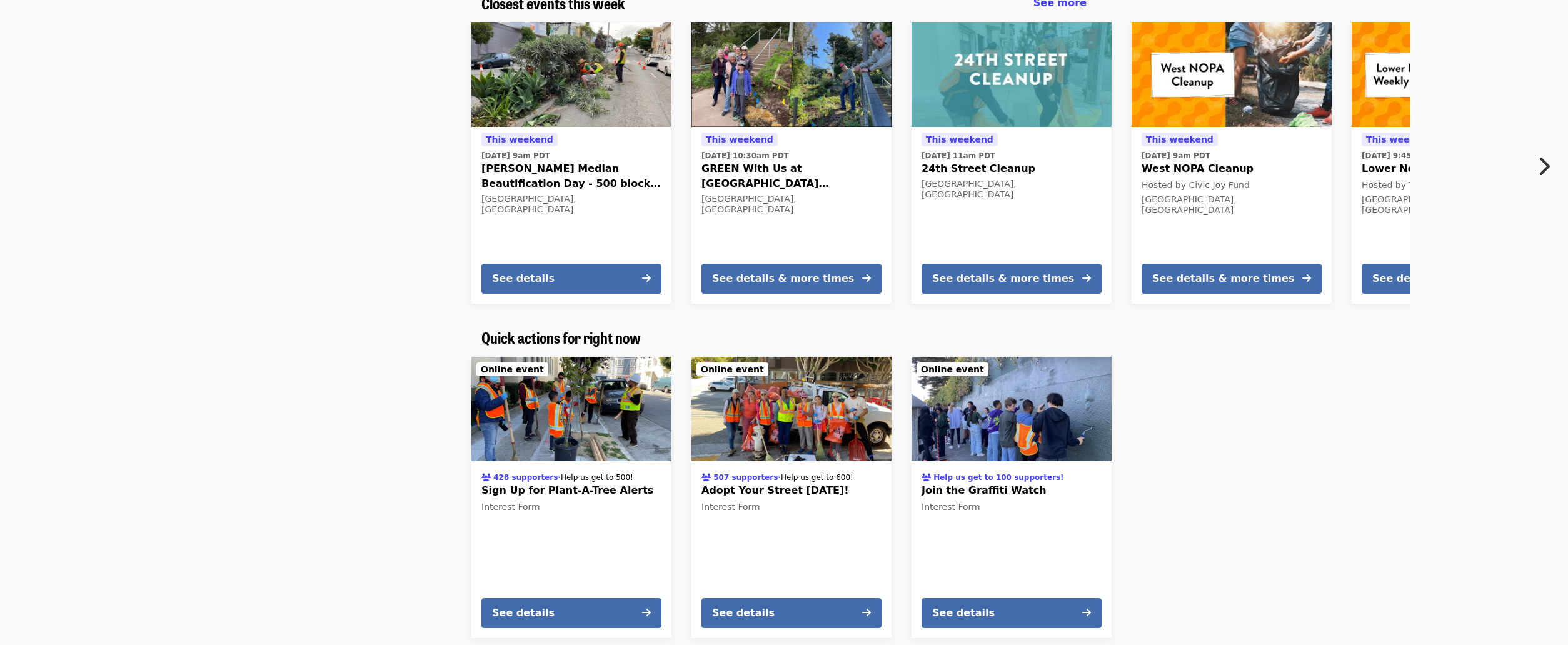
scroll to position [1000, 0]
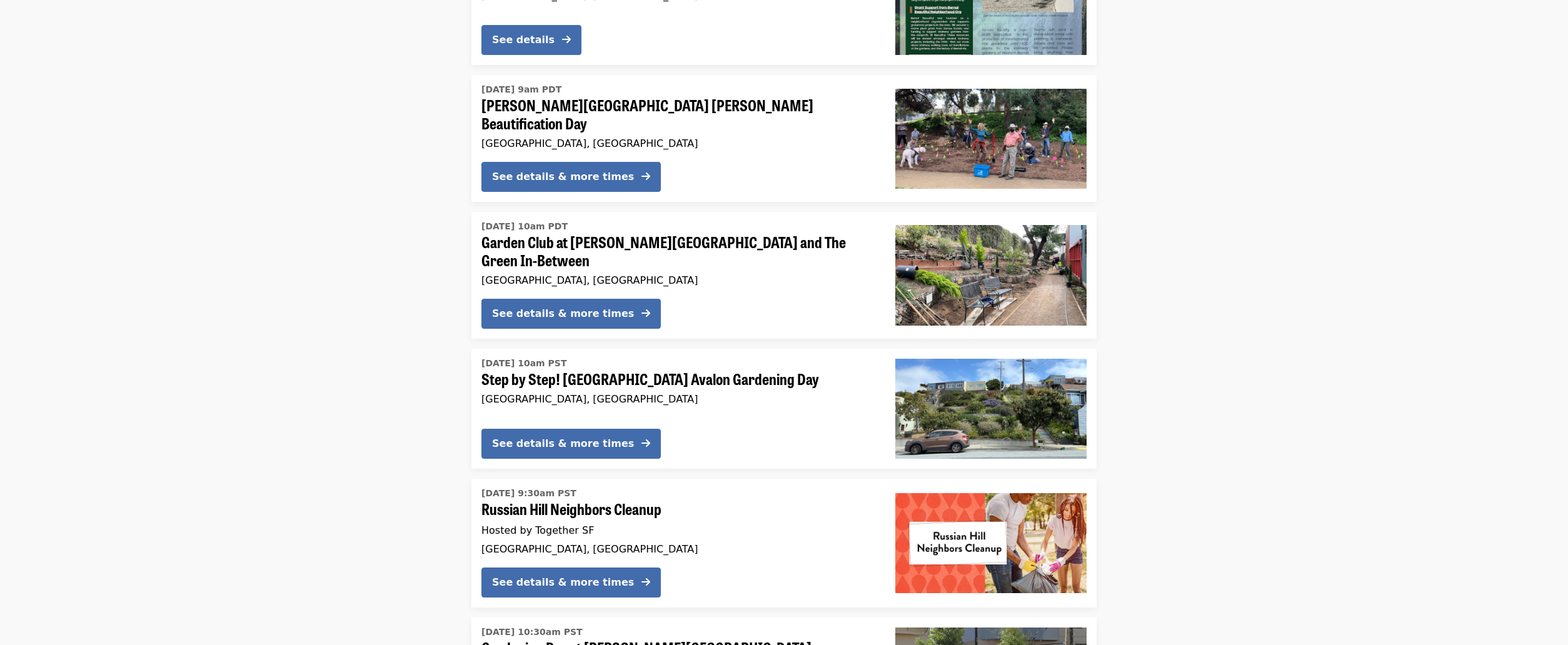
scroll to position [1375, 0]
